Goal: Task Accomplishment & Management: Manage account settings

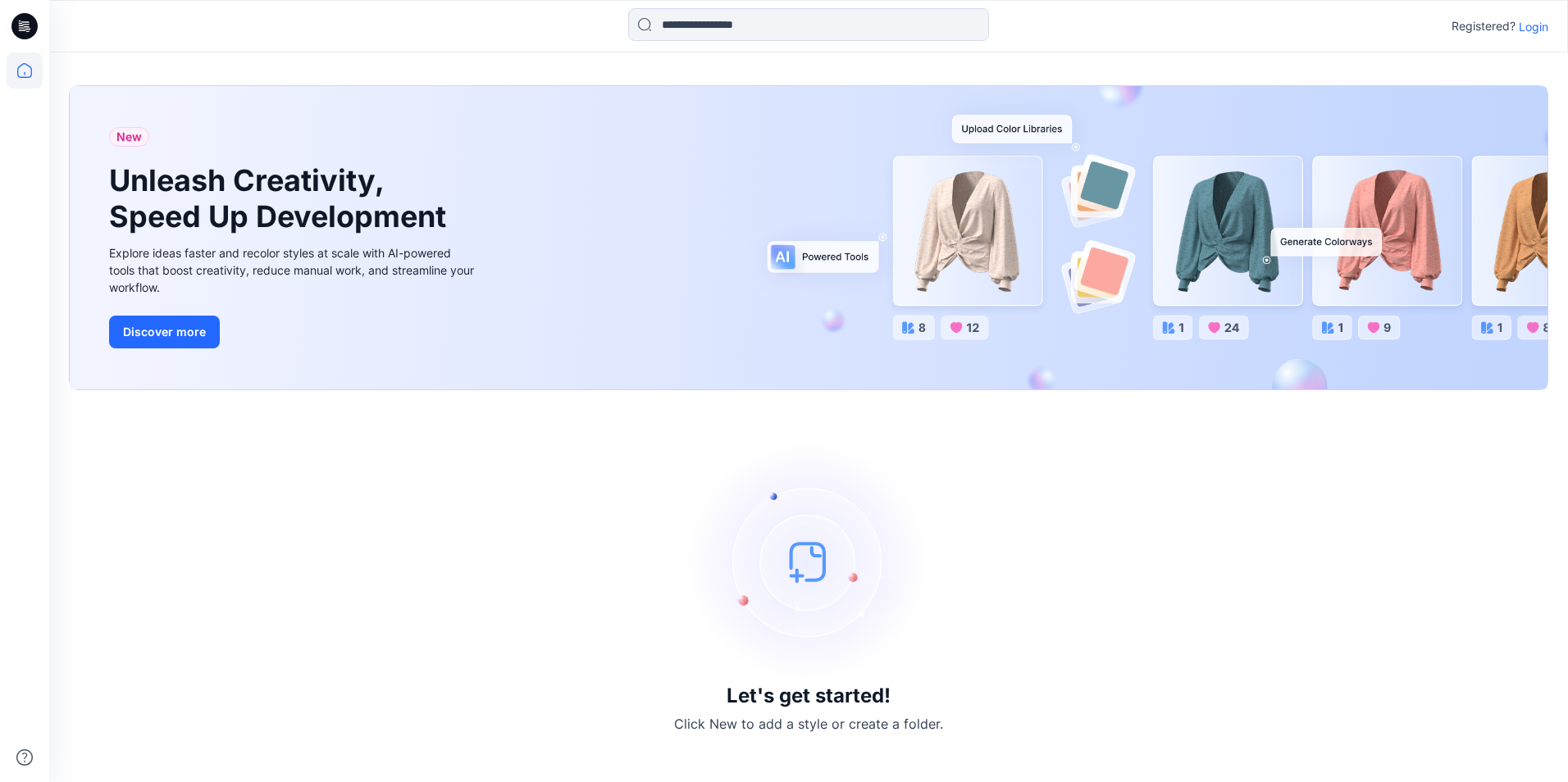
click at [1536, 31] on p "Login" at bounding box center [1534, 27] width 30 height 17
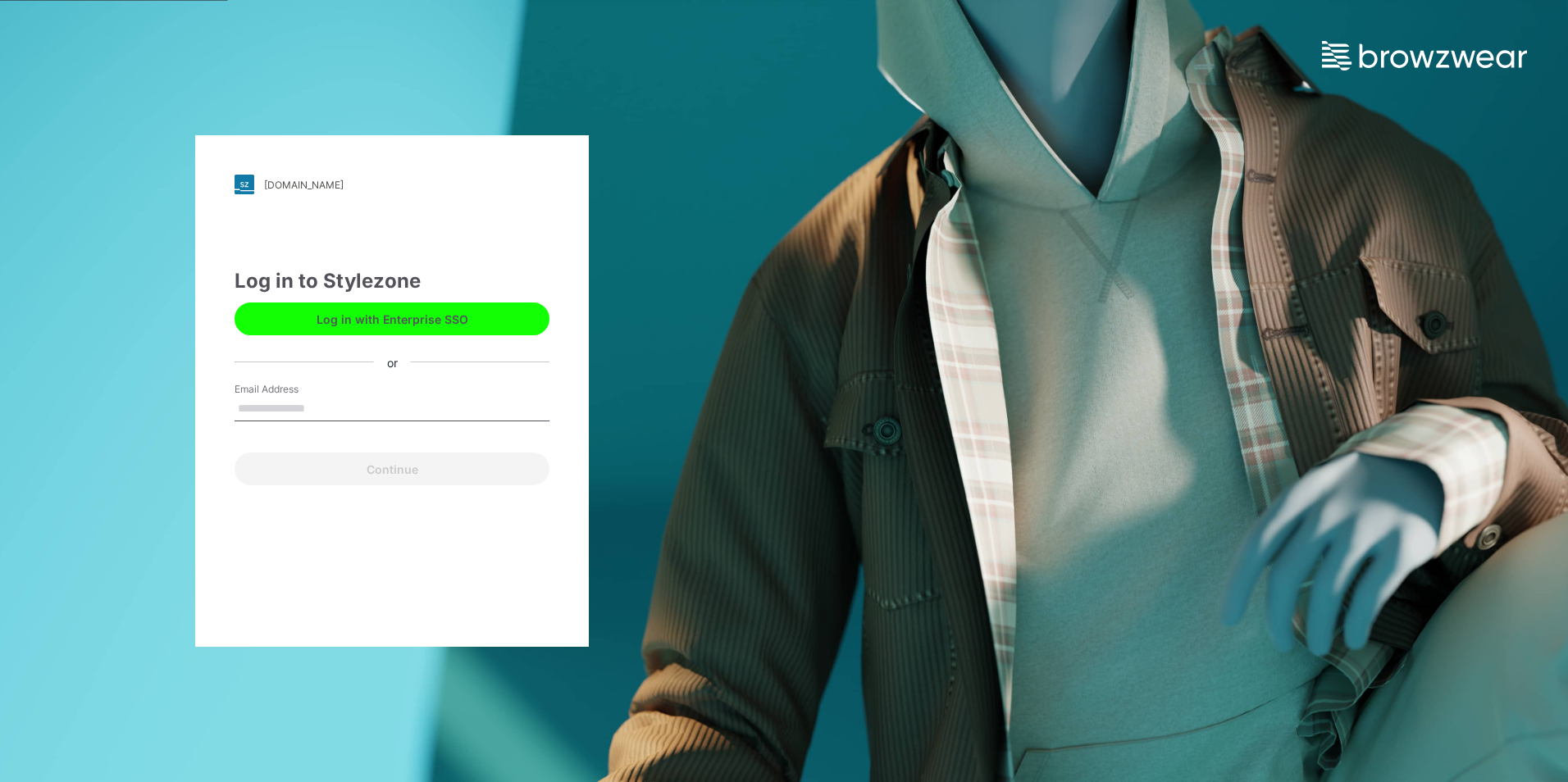
click at [393, 413] on input "Email Address" at bounding box center [392, 409] width 315 height 25
type input "**********"
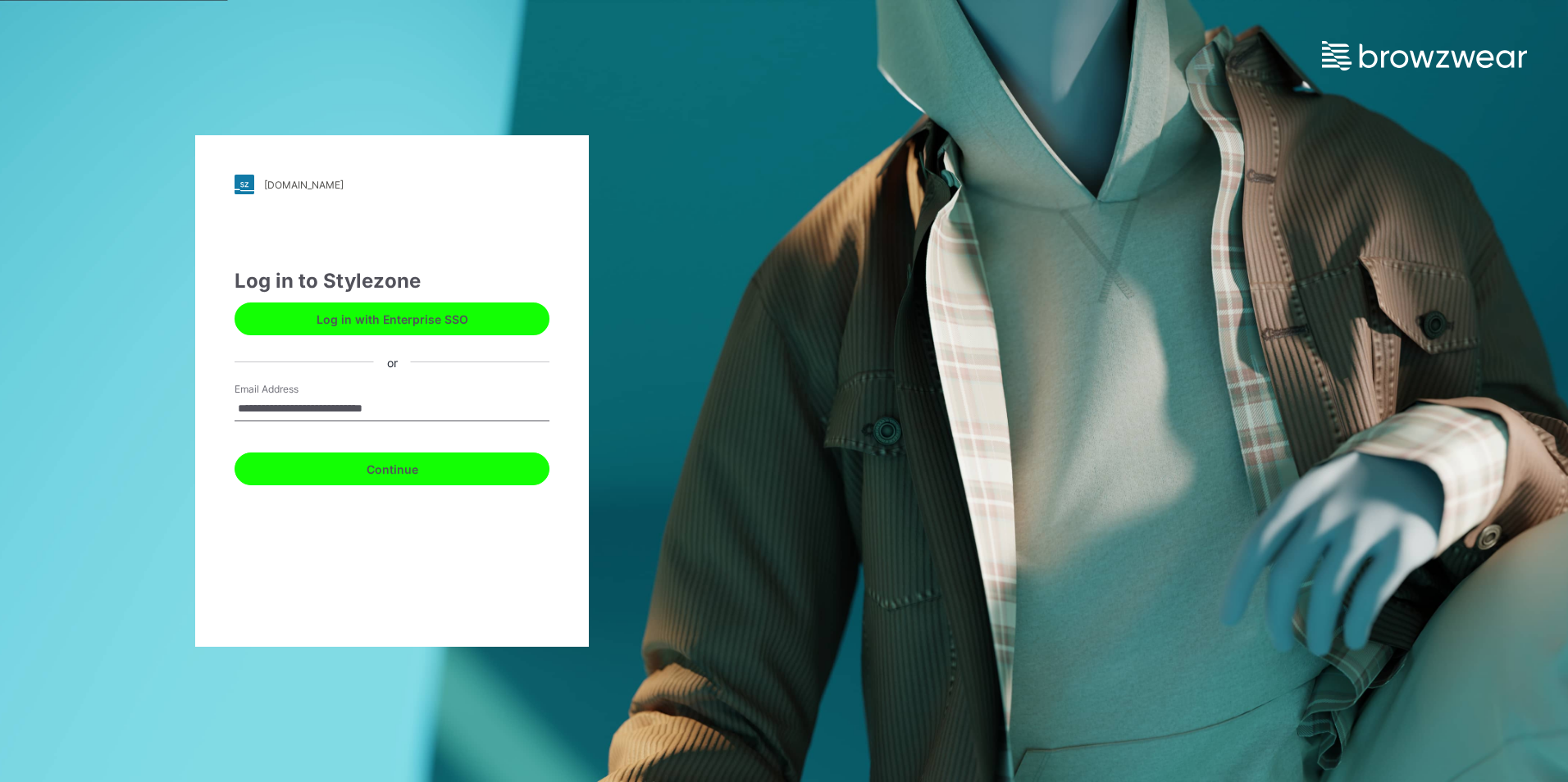
click at [394, 465] on button "Continue" at bounding box center [392, 469] width 315 height 32
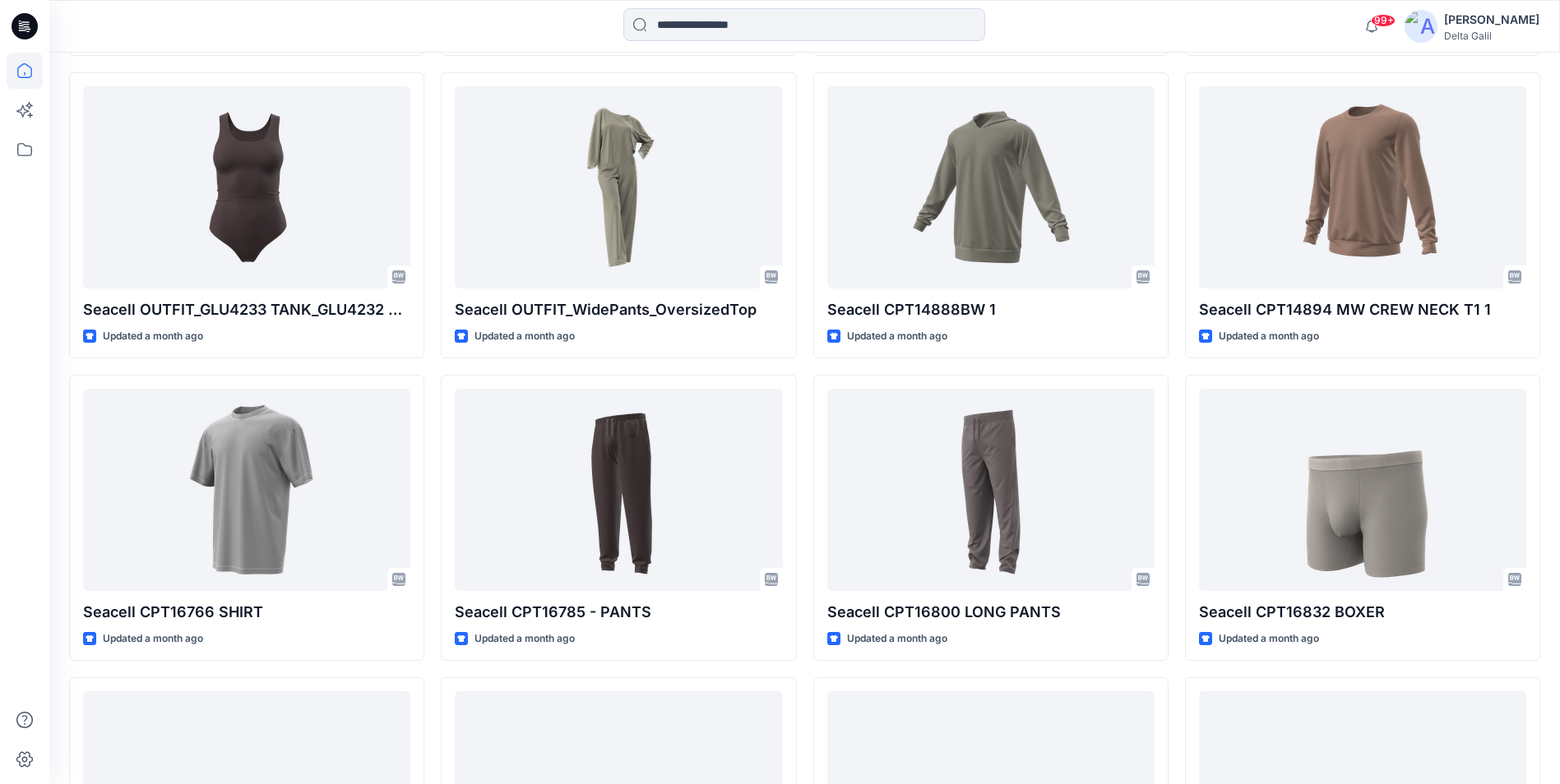
scroll to position [2982, 0]
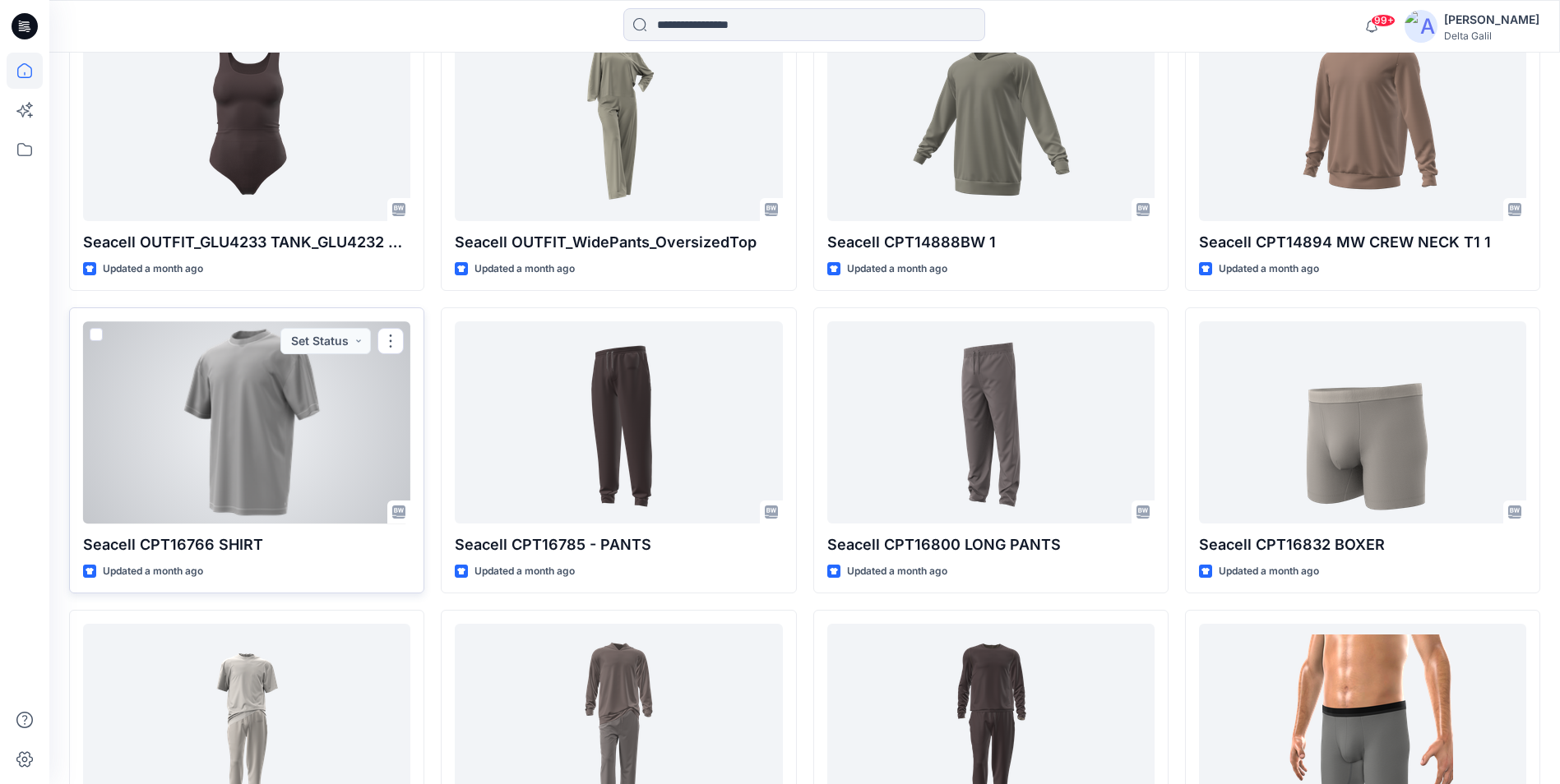
click at [280, 446] on div at bounding box center [247, 422] width 327 height 202
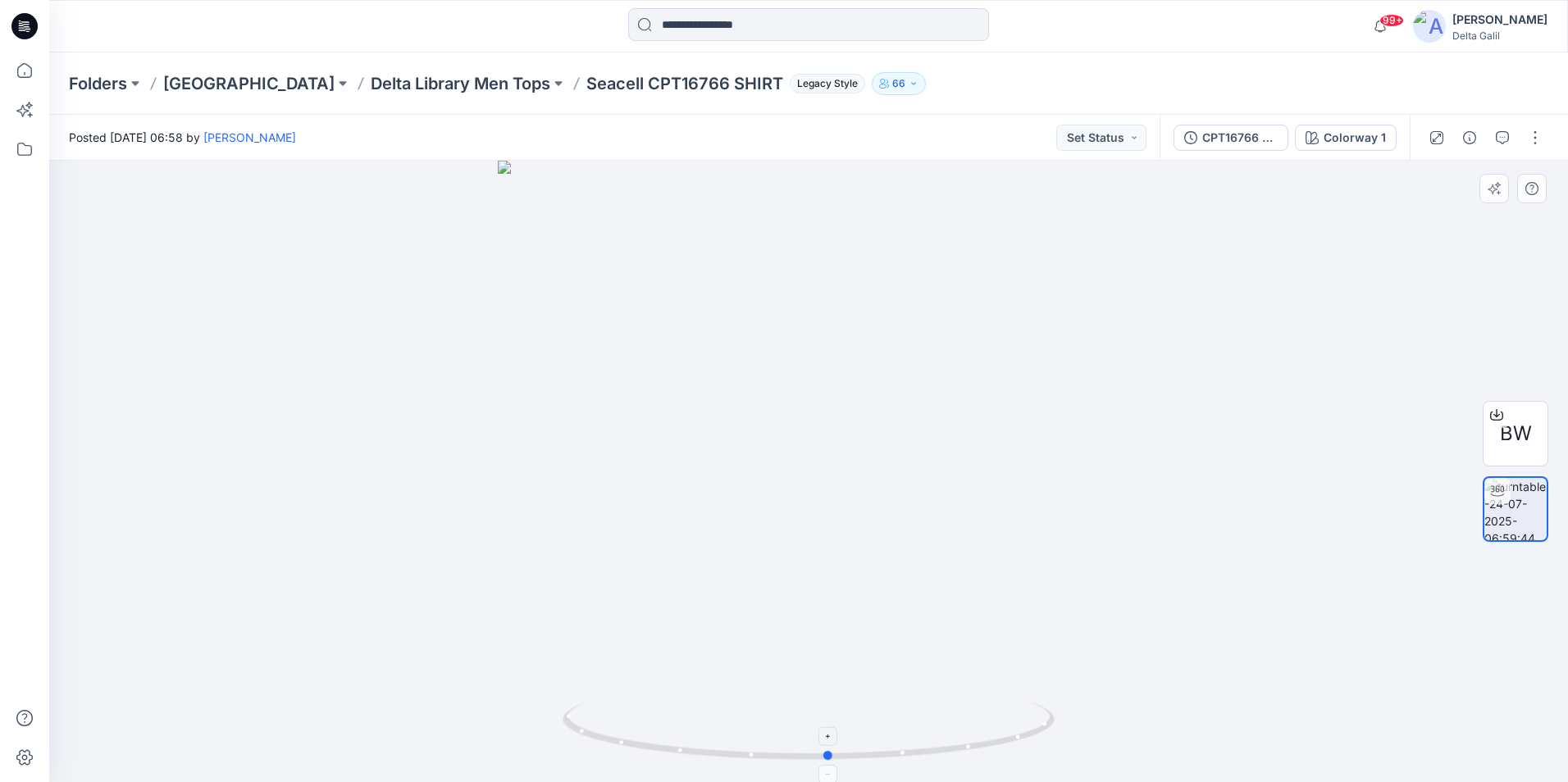
drag, startPoint x: 811, startPoint y: 760, endPoint x: 831, endPoint y: 746, distance: 24.4
click at [831, 746] on icon at bounding box center [811, 733] width 496 height 62
